Goal: Task Accomplishment & Management: Manage account settings

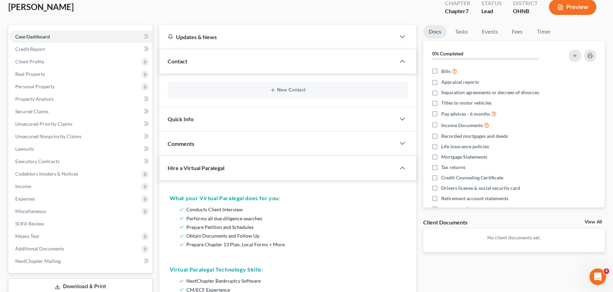
scroll to position [24, 0]
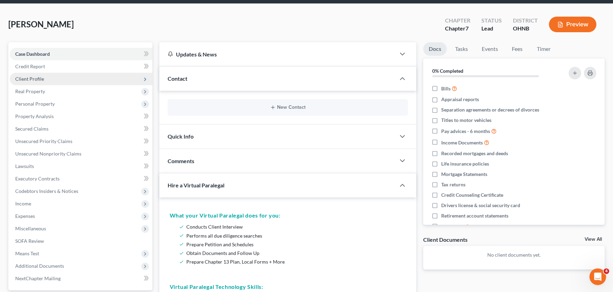
click at [48, 78] on span "Client Profile" at bounding box center [81, 79] width 143 height 12
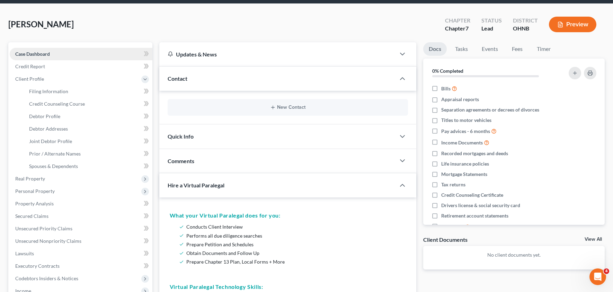
click at [61, 56] on link "Case Dashboard" at bounding box center [81, 54] width 143 height 12
click at [301, 78] on div "Contact" at bounding box center [277, 78] width 236 height 24
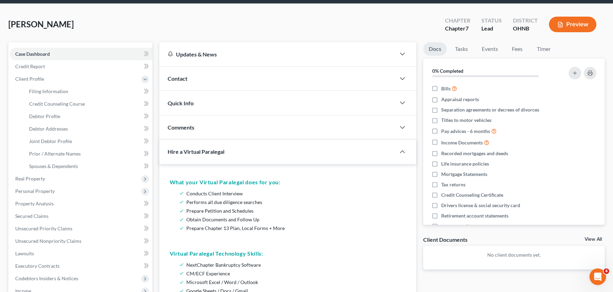
click at [301, 78] on div "Contact" at bounding box center [277, 78] width 236 height 24
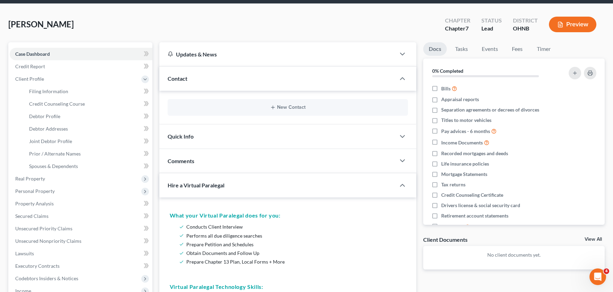
click at [267, 134] on div "Quick Info" at bounding box center [277, 136] width 236 height 24
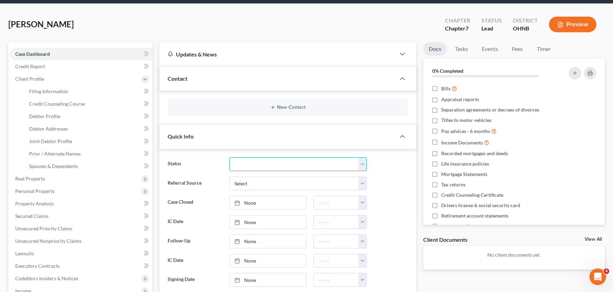
click at [268, 162] on select "Closed Deceased Discharged Discharged & Reported Discharge Litigation Dismissal…" at bounding box center [297, 164] width 137 height 14
select select "8"
click at [229, 157] on select "Closed Deceased Discharged Discharged & Reported Discharge Litigation Dismissal…" at bounding box center [297, 164] width 137 height 14
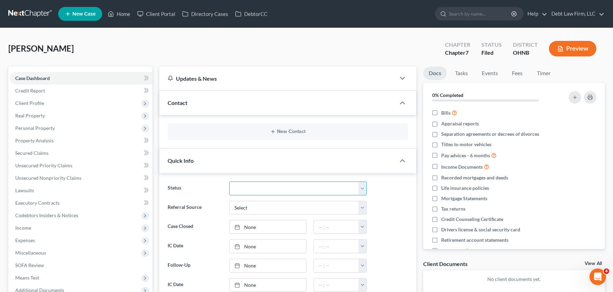
click at [281, 191] on select "Closed Deceased Discharged Discharged & Reported Discharge Litigation Dismissal…" at bounding box center [297, 188] width 137 height 14
select select "6"
click at [229, 181] on select "Closed Deceased Discharged Discharged & Reported Discharge Litigation Dismissal…" at bounding box center [297, 188] width 137 height 14
